Goal: Transaction & Acquisition: Purchase product/service

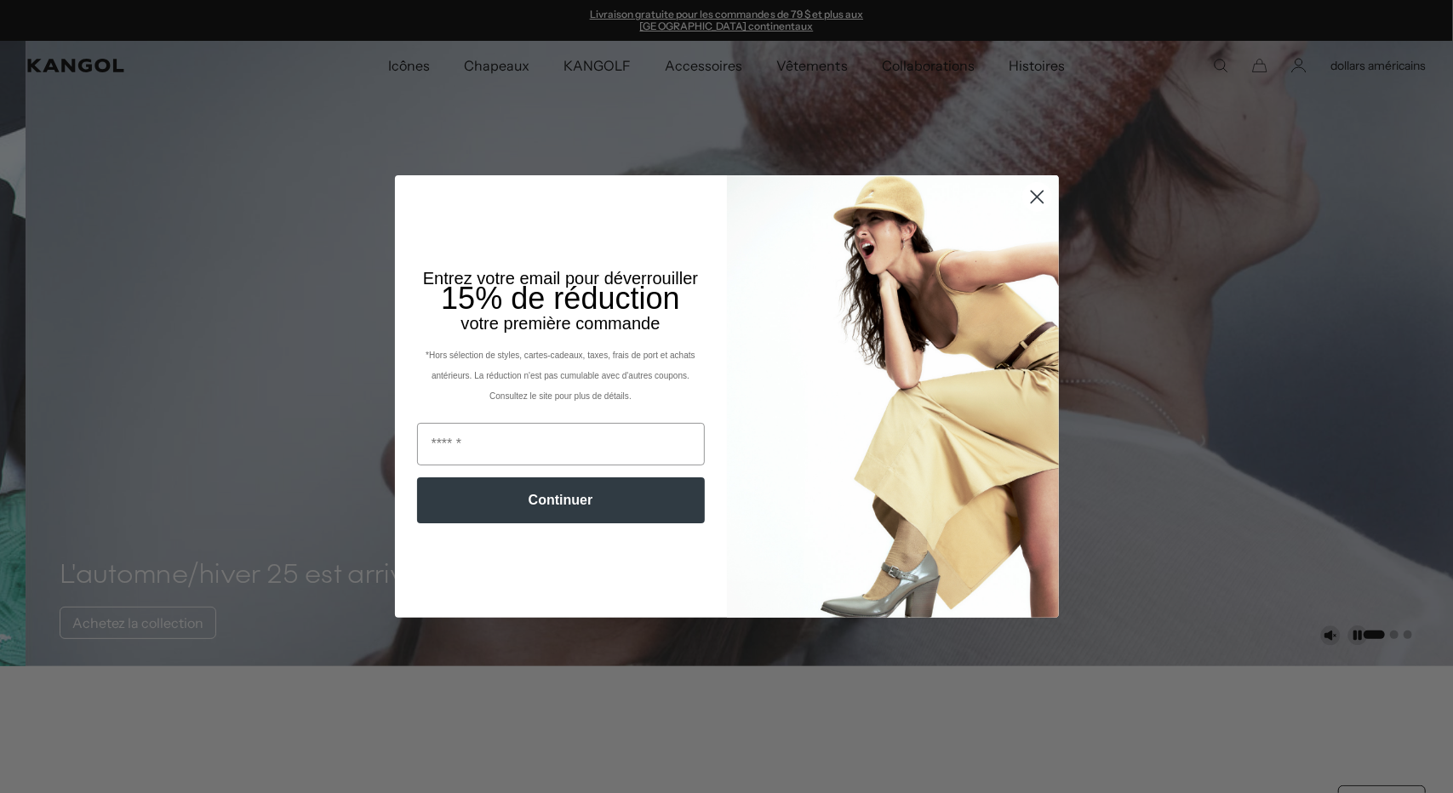
click at [1028, 197] on circle "Fermer la boîte de dialogue" at bounding box center [1036, 197] width 28 height 28
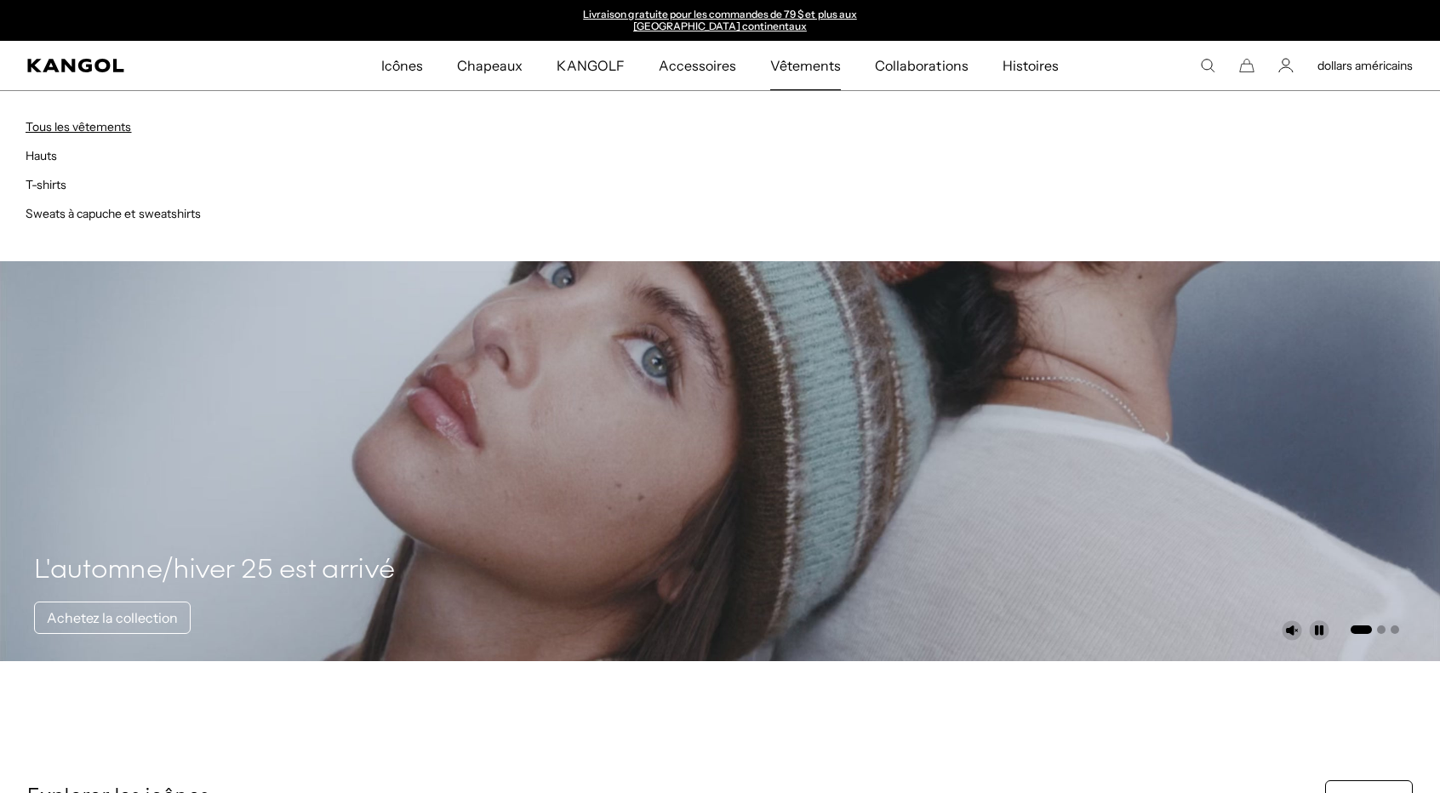
click at [58, 120] on font "Tous les vêtements" at bounding box center [79, 126] width 106 height 15
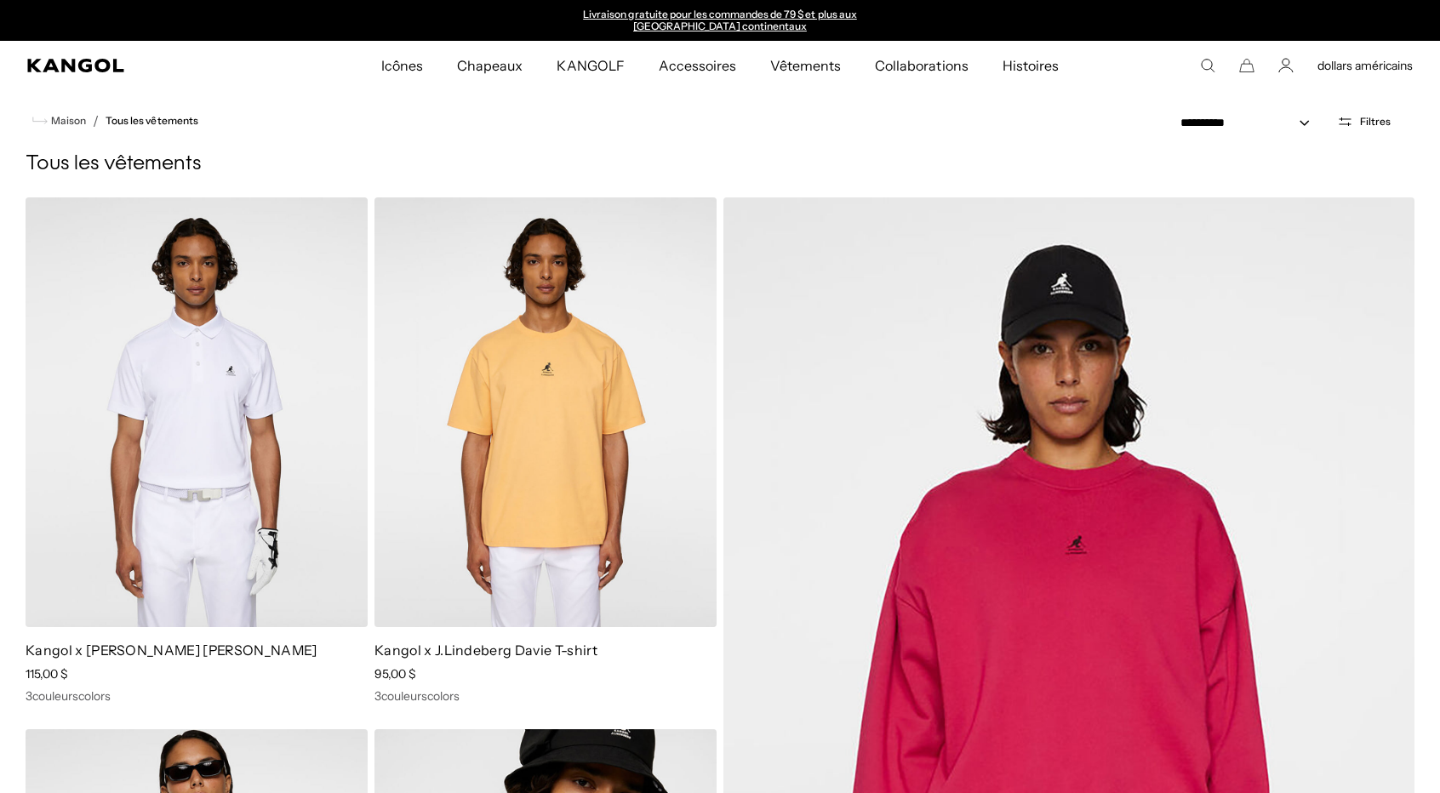
click at [1372, 118] on font "Filtres" at bounding box center [1375, 121] width 31 height 13
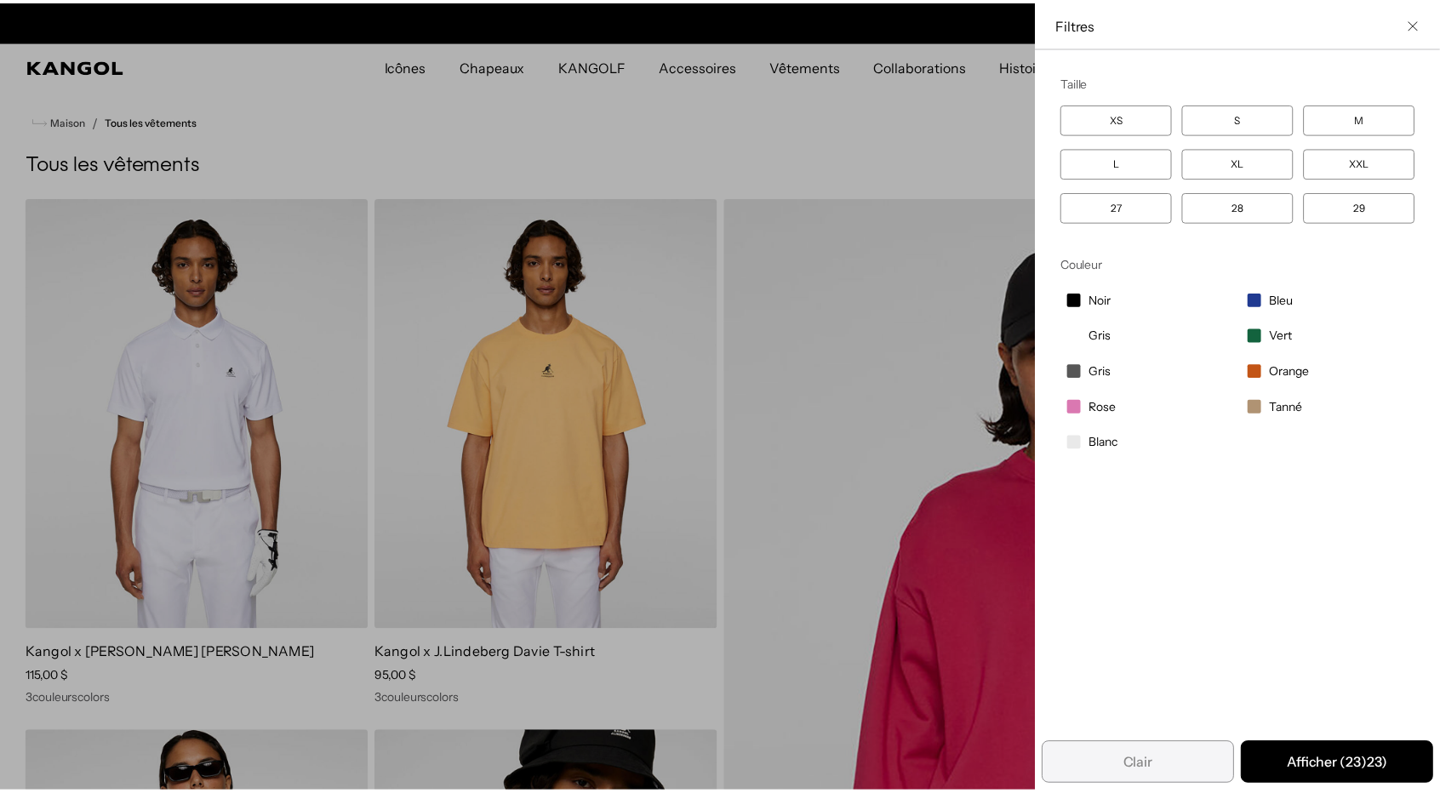
scroll to position [0, 351]
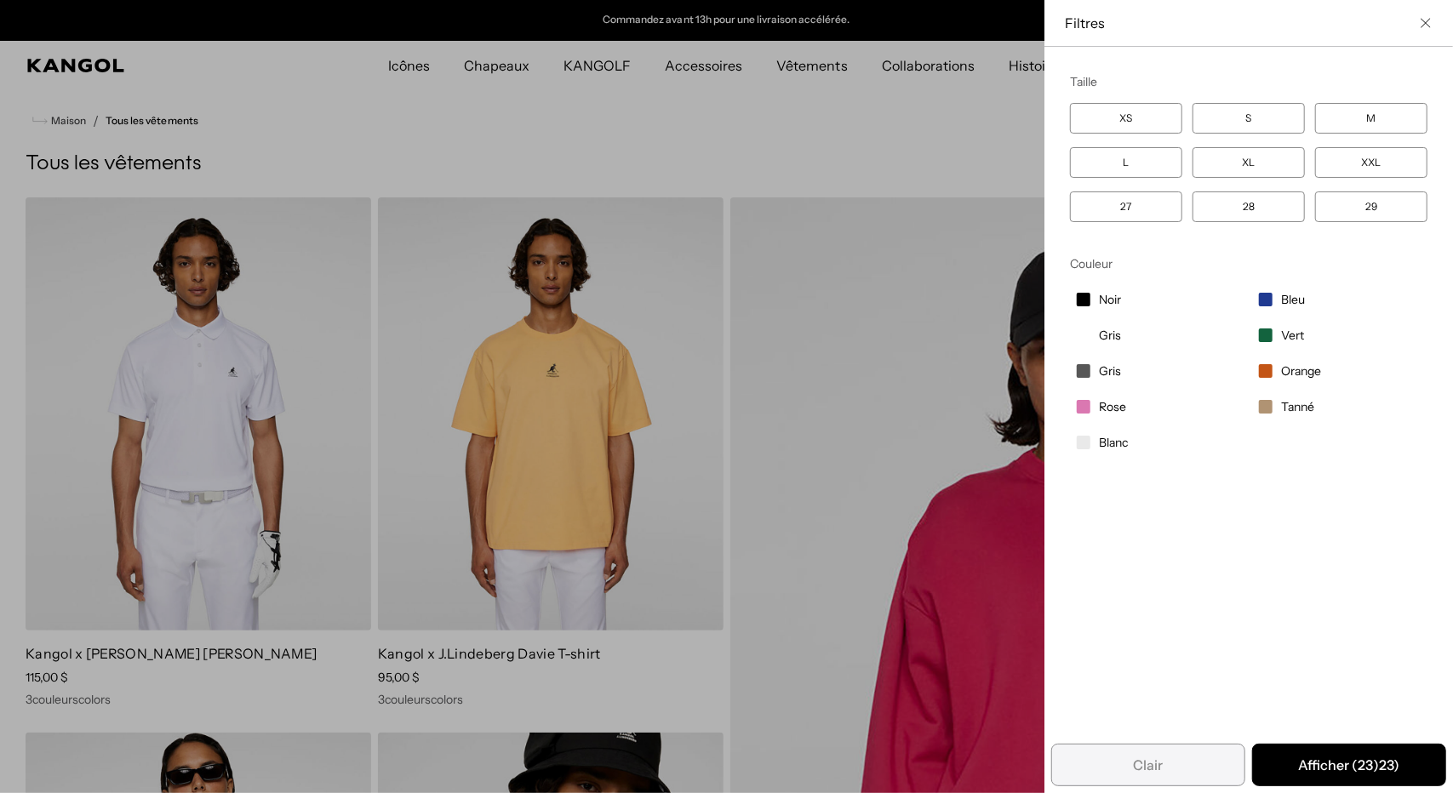
click at [1420, 26] on icon "Fermer la liste des filtres" at bounding box center [1425, 23] width 10 height 10
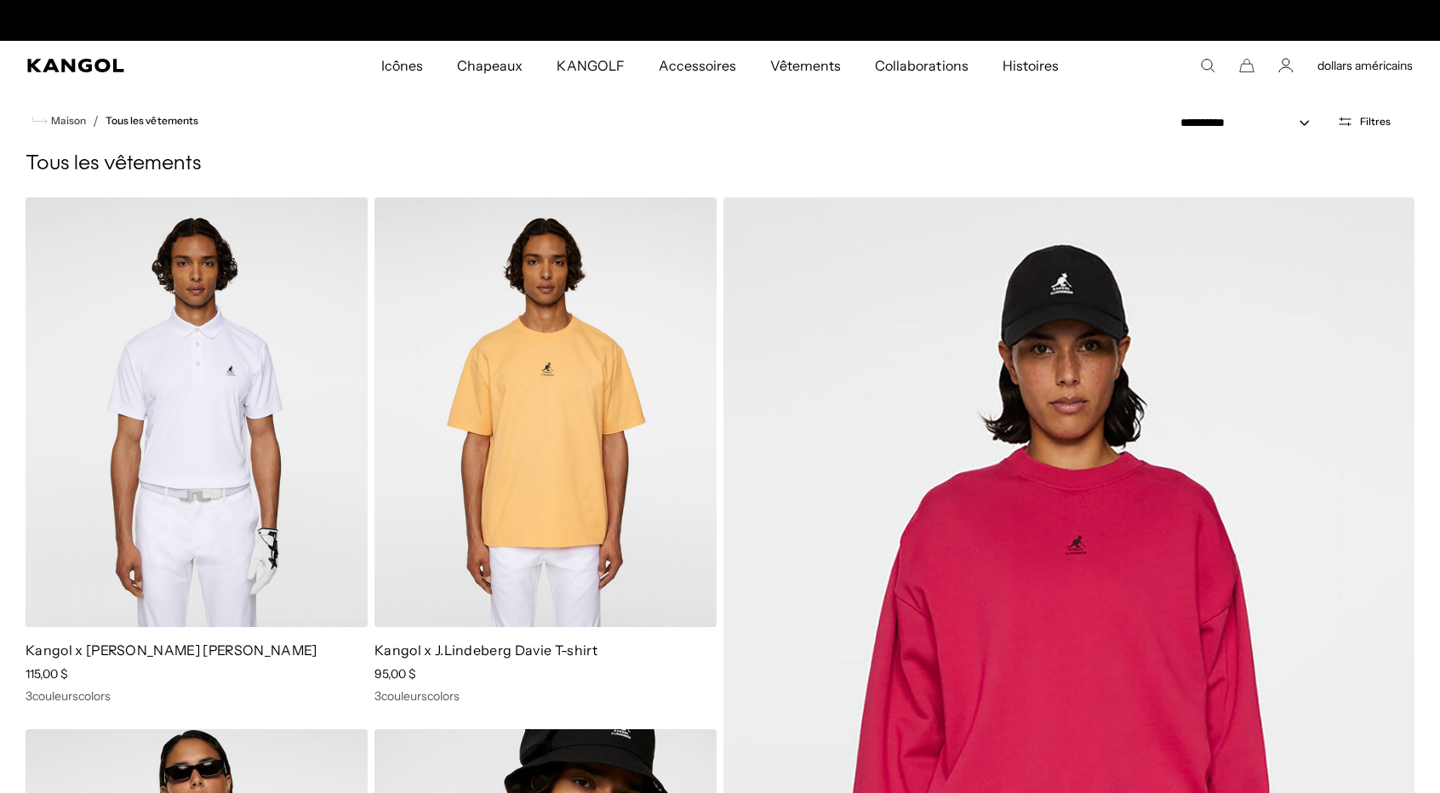
scroll to position [0, 0]
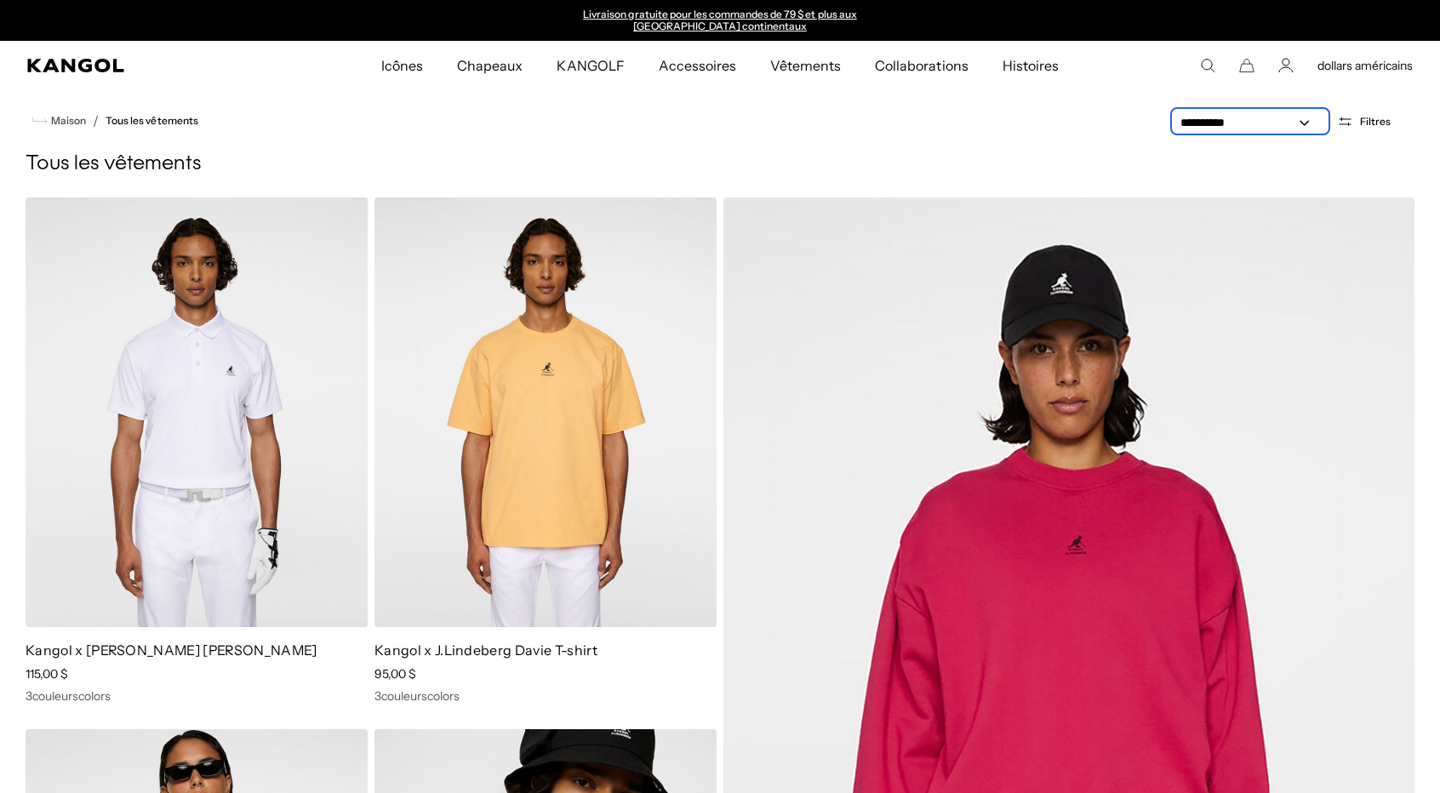
click at [1299, 122] on select "**********" at bounding box center [1250, 123] width 153 height 18
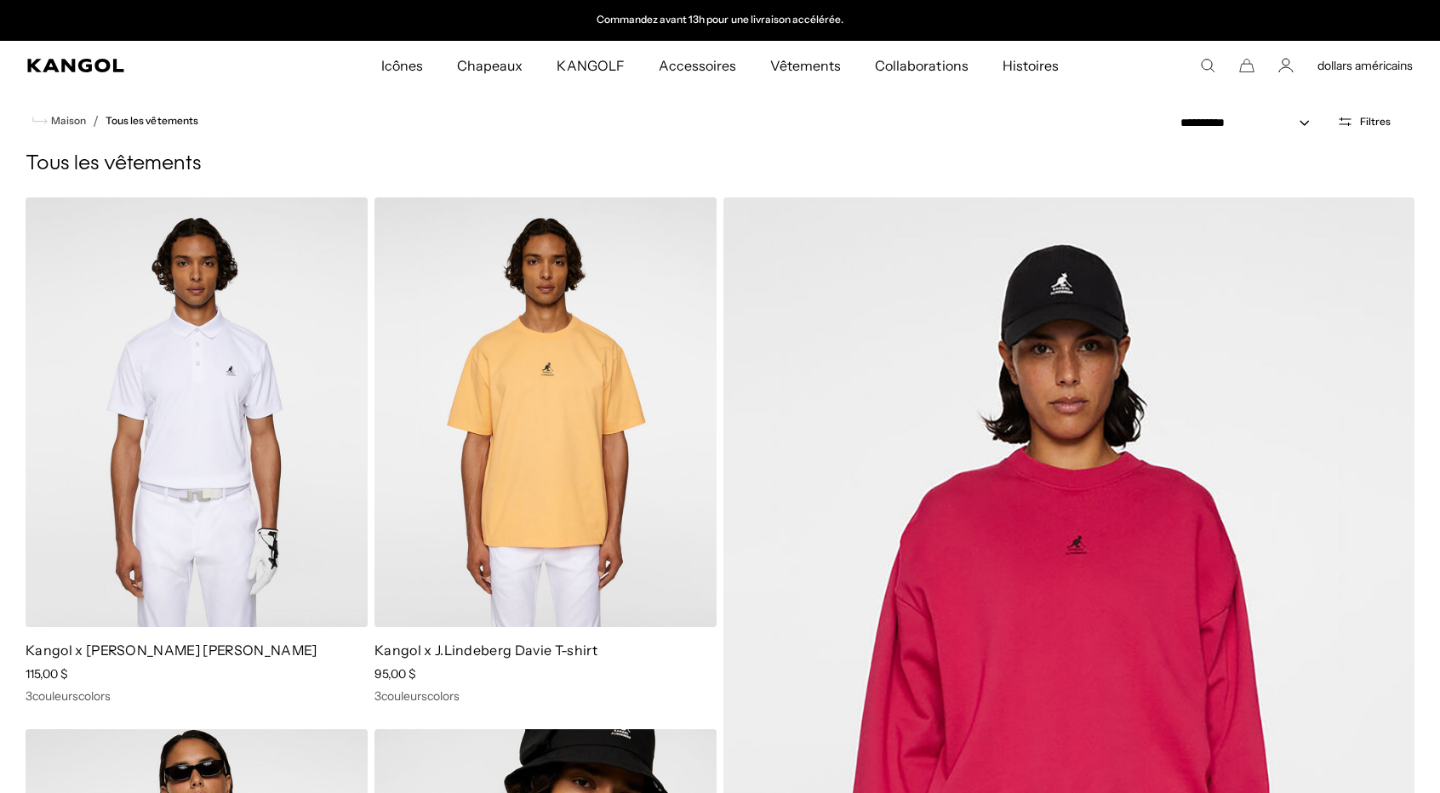
click at [1353, 59] on font "dollars américains" at bounding box center [1364, 65] width 95 height 15
click at [1360, 100] on li "dollars américains" at bounding box center [1365, 97] width 96 height 20
click at [1236, 154] on h1 "Tous les vêtements" at bounding box center [720, 164] width 1389 height 26
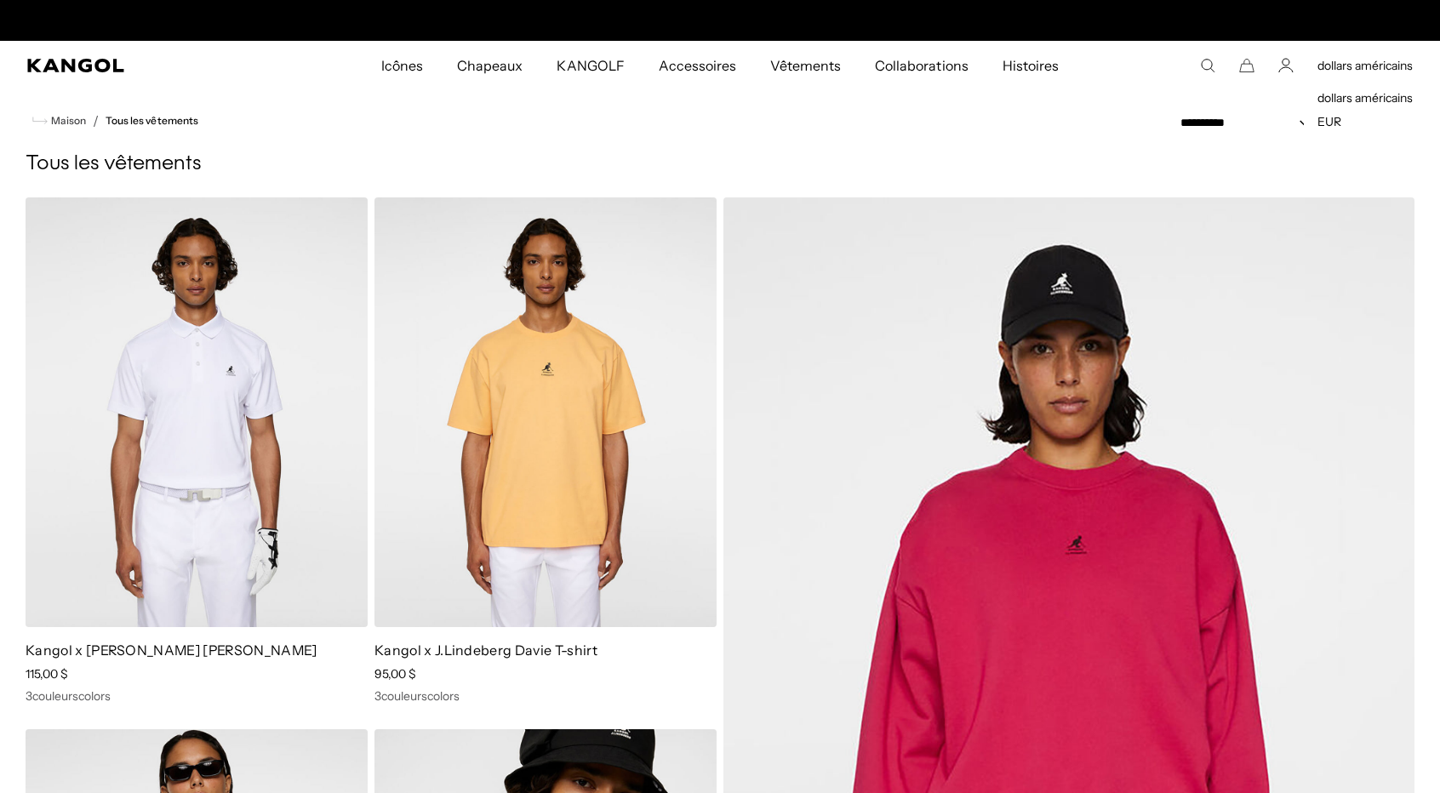
scroll to position [0, 0]
drag, startPoint x: 977, startPoint y: 134, endPoint x: 950, endPoint y: 127, distance: 28.1
click at [976, 134] on nav "Maison / Tous les vêtements" at bounding box center [720, 120] width 1440 height 61
click at [36, 125] on icon "chapelure" at bounding box center [39, 120] width 15 height 15
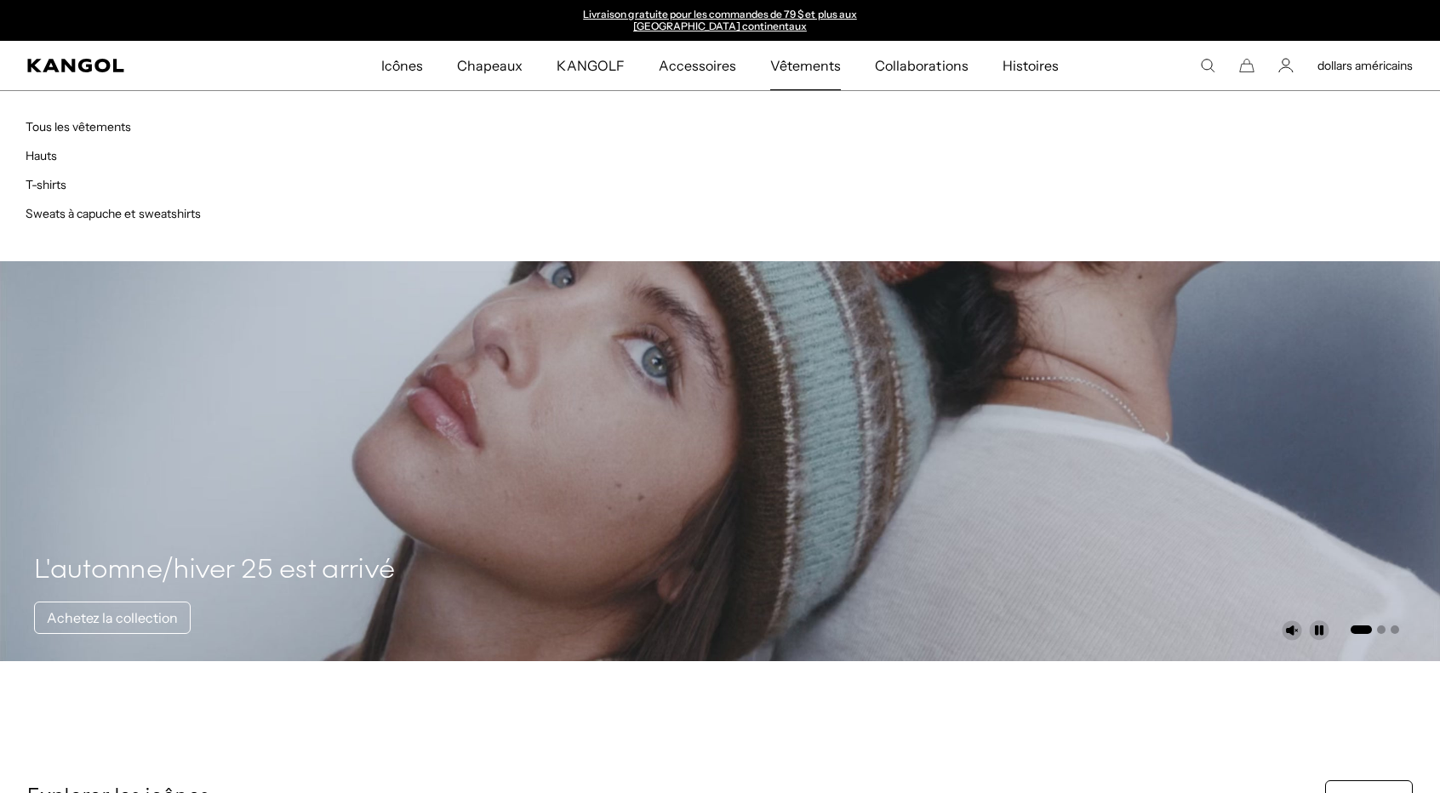
click at [61, 220] on li "Sweats à capuche et sweatshirts" at bounding box center [373, 212] width 694 height 19
click at [67, 214] on font "Sweats à capuche et sweatshirts" at bounding box center [113, 213] width 175 height 15
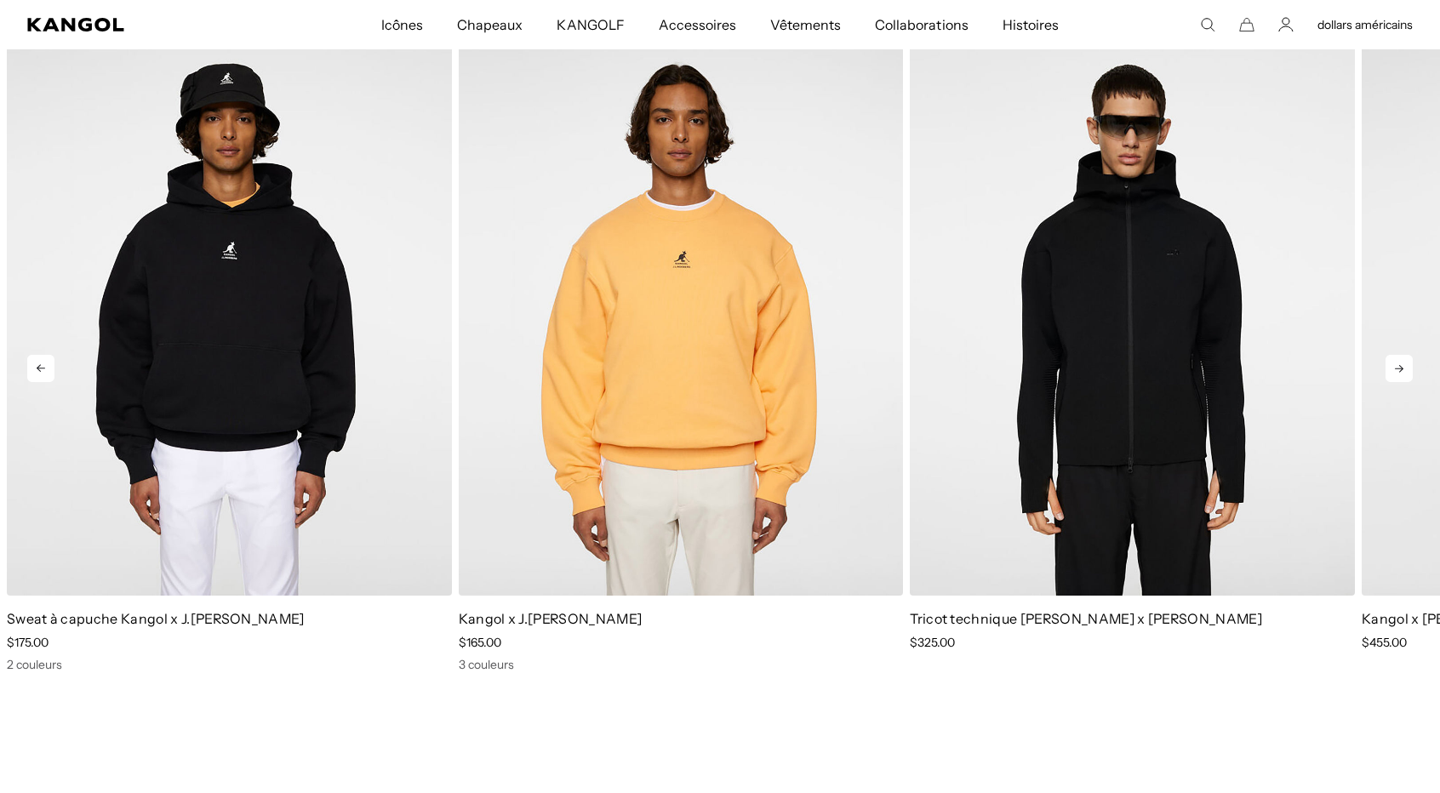
scroll to position [1957, 0]
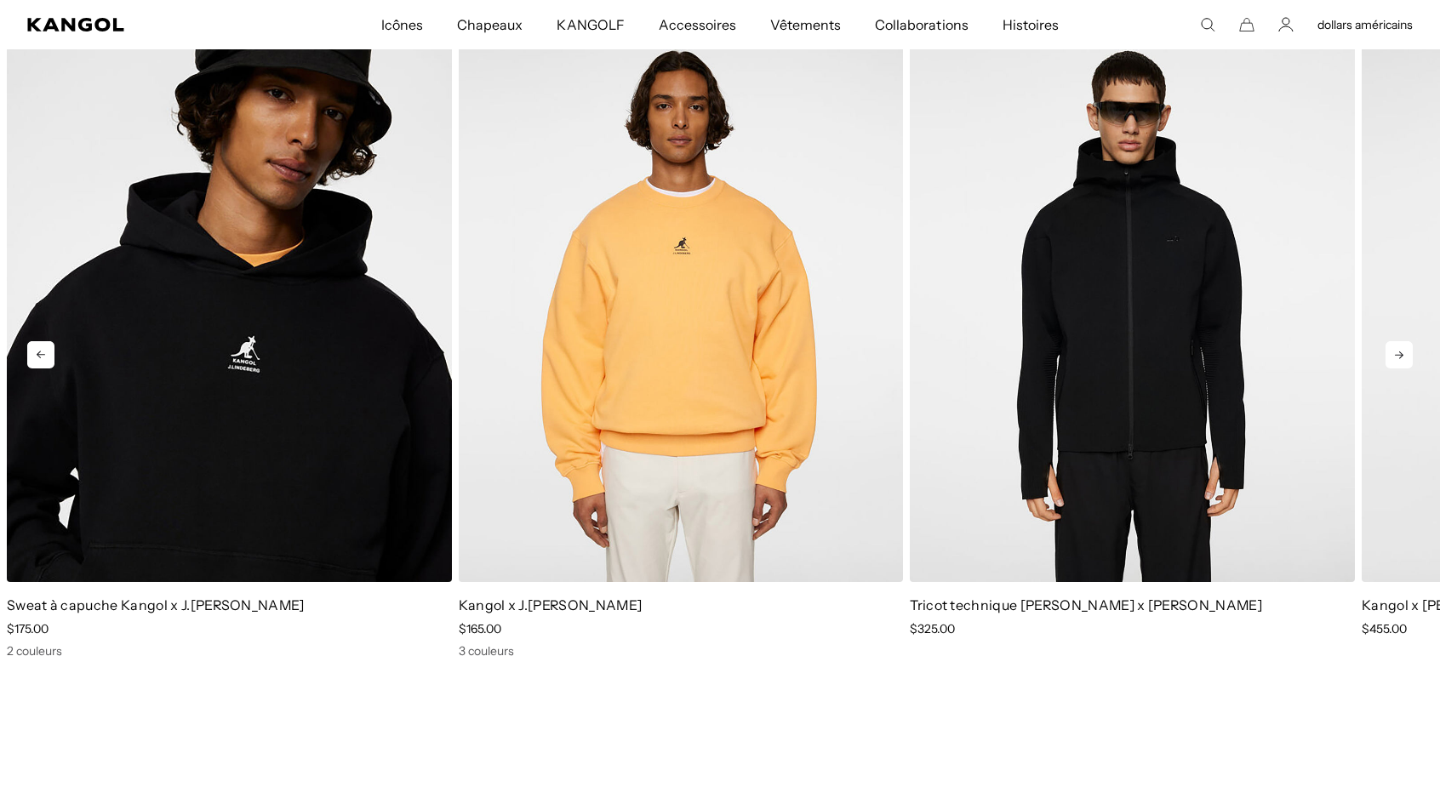
click at [1401, 351] on icon at bounding box center [1399, 355] width 9 height 8
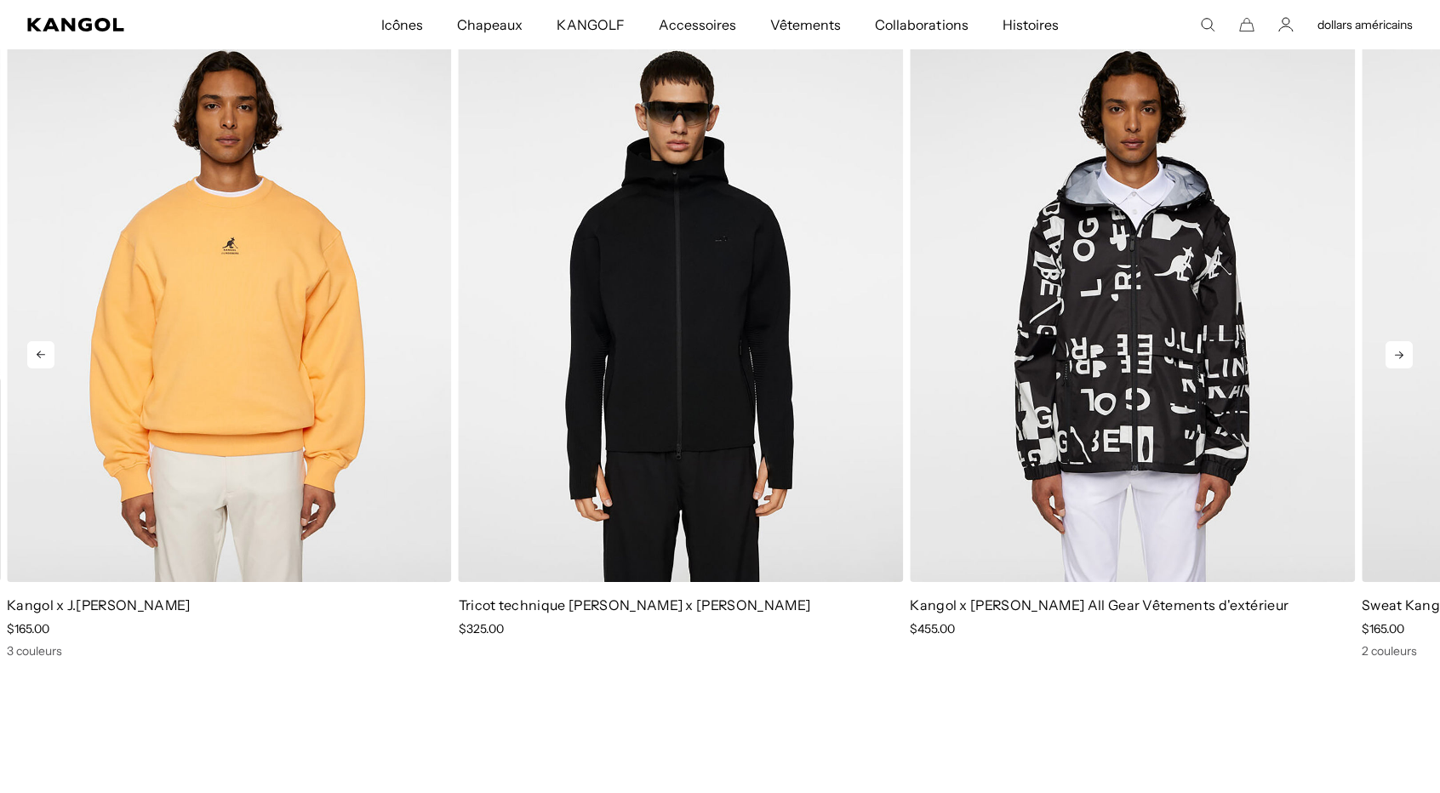
click at [1401, 351] on icon at bounding box center [1399, 355] width 9 height 8
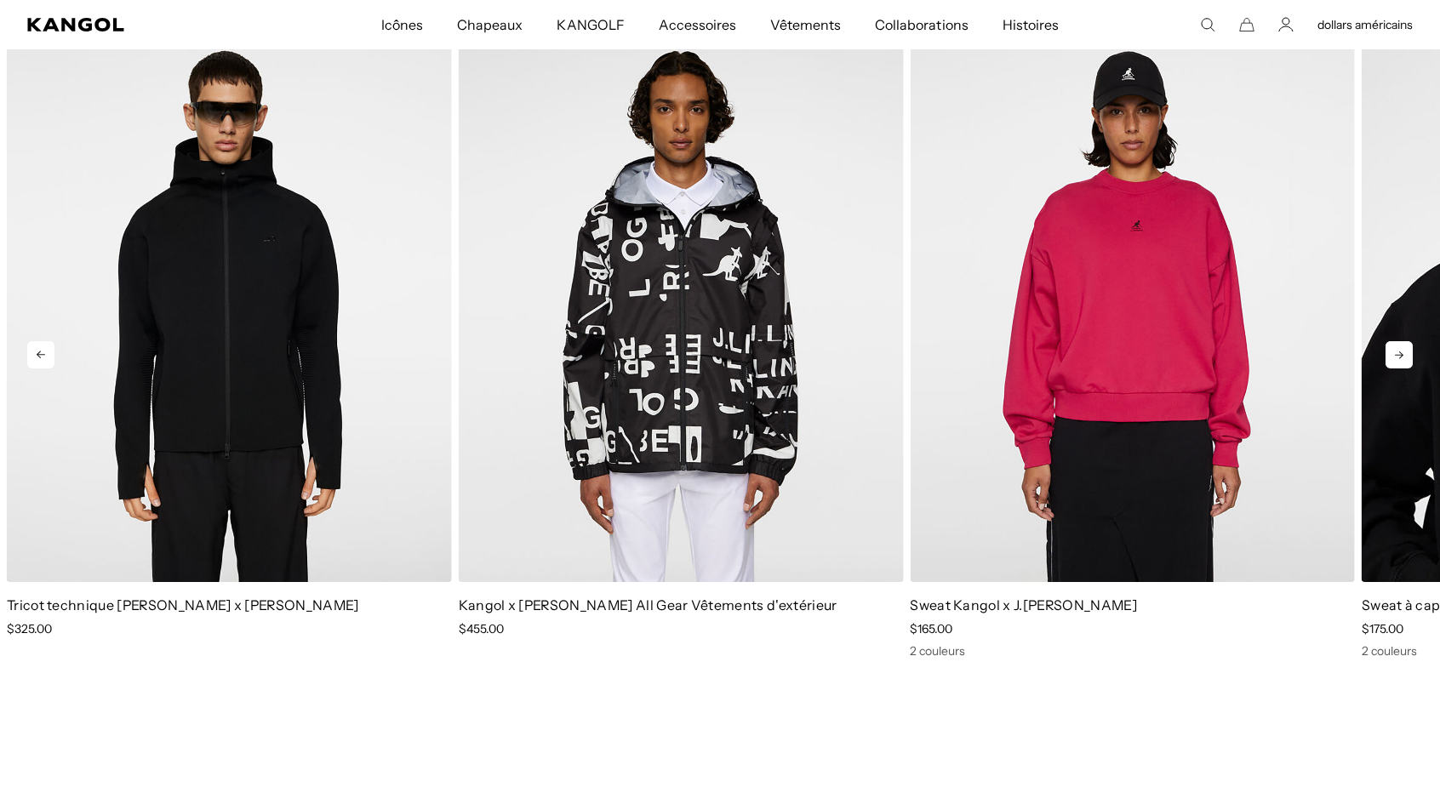
scroll to position [0, 351]
click at [1401, 351] on icon at bounding box center [1399, 355] width 9 height 8
